Goal: Task Accomplishment & Management: Manage account settings

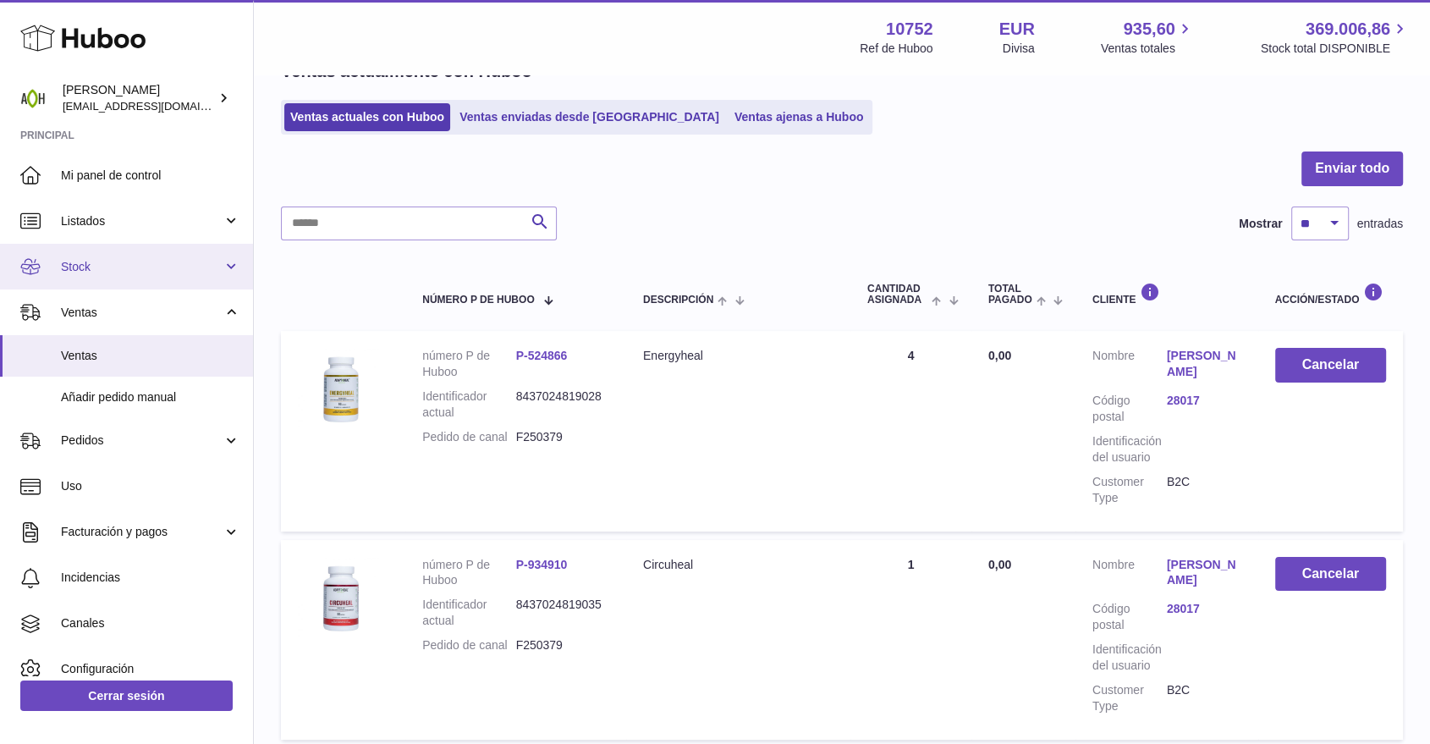
click at [118, 255] on link "Stock" at bounding box center [126, 267] width 253 height 46
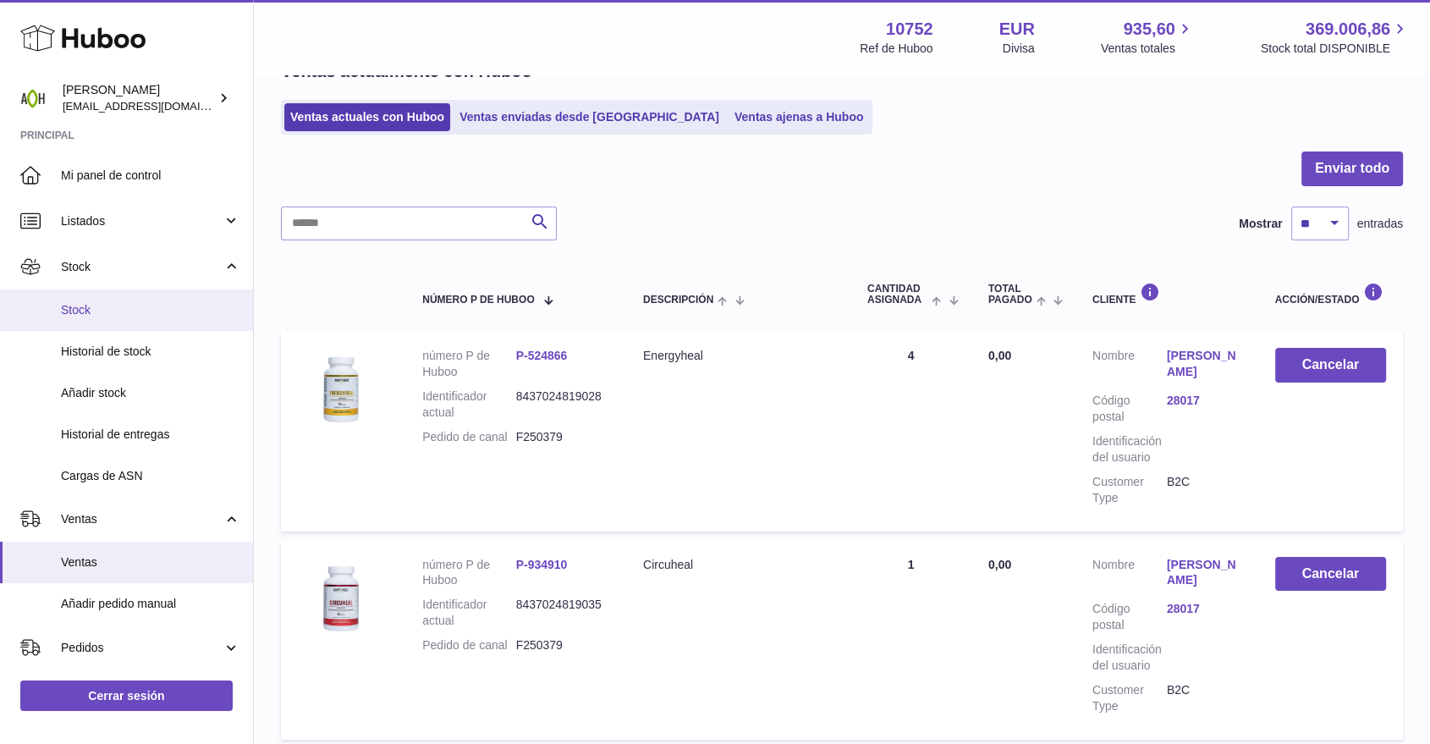
click at [95, 296] on link "Stock" at bounding box center [126, 309] width 253 height 41
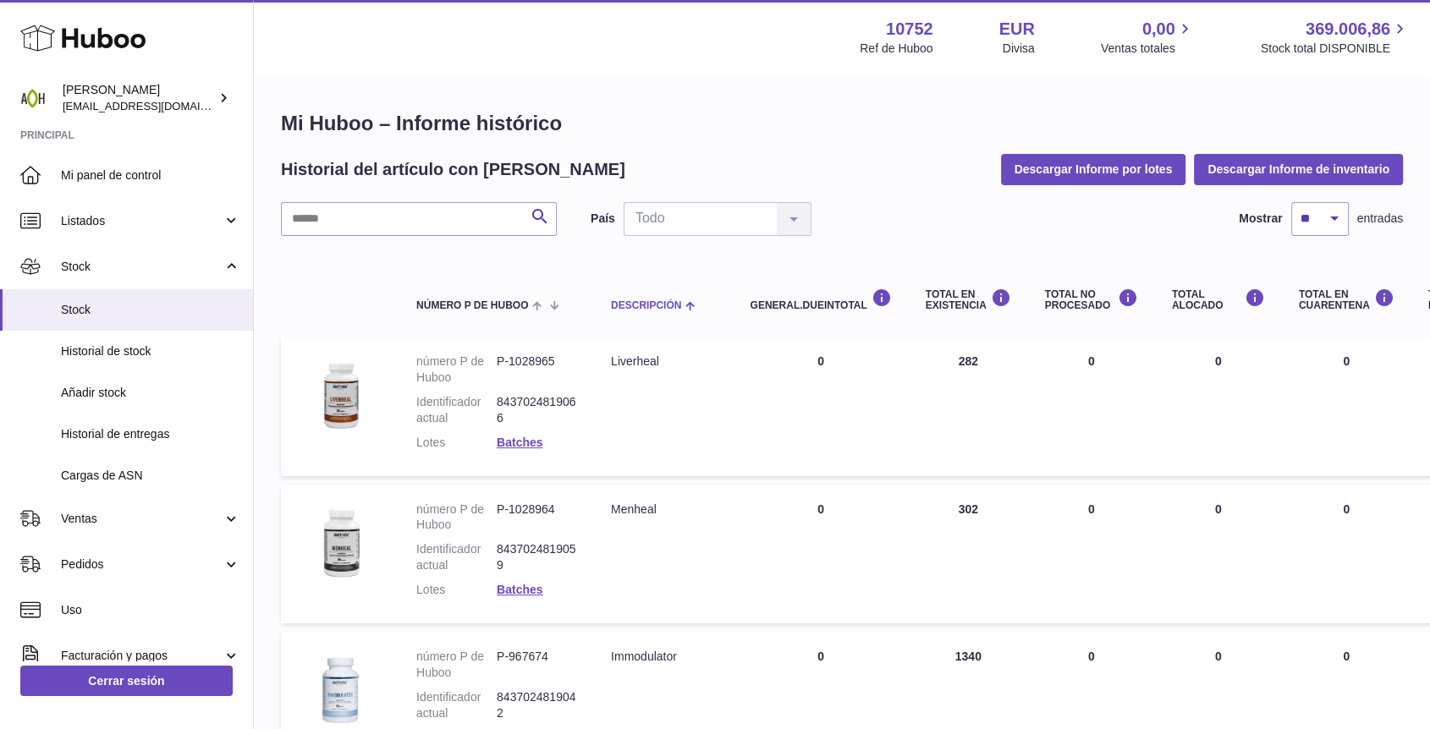
click at [666, 305] on span "Descripción" at bounding box center [646, 305] width 70 height 11
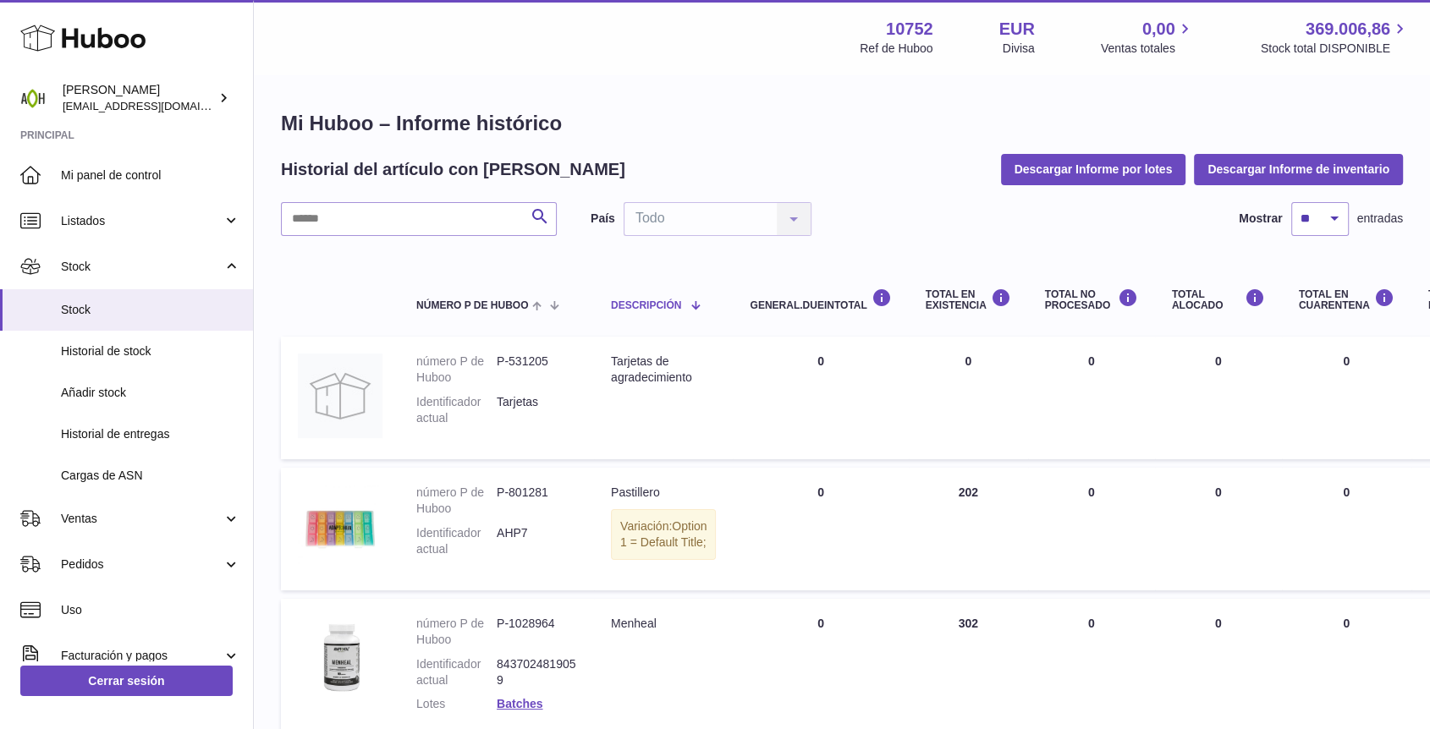
click at [661, 306] on span "Descripción" at bounding box center [646, 305] width 70 height 11
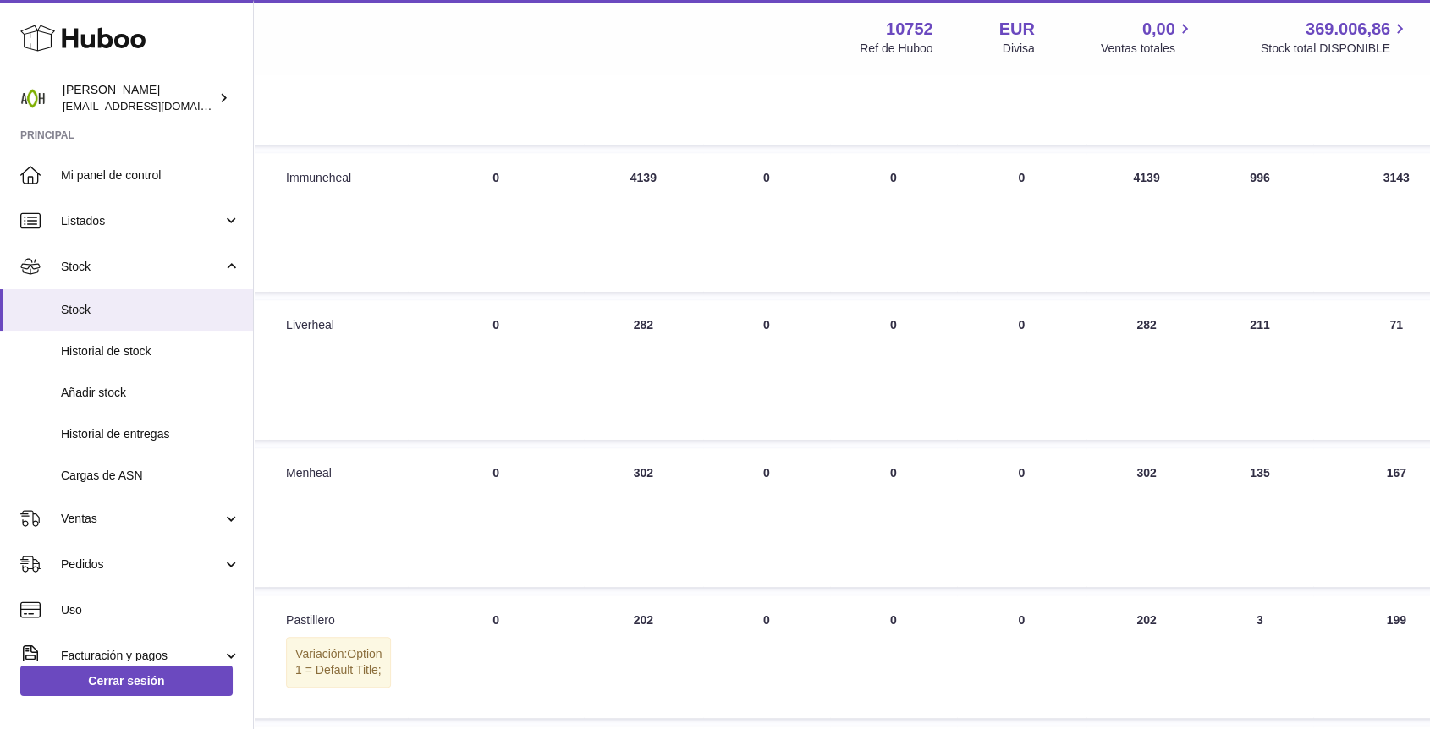
scroll to position [846, 325]
